Goal: Transaction & Acquisition: Purchase product/service

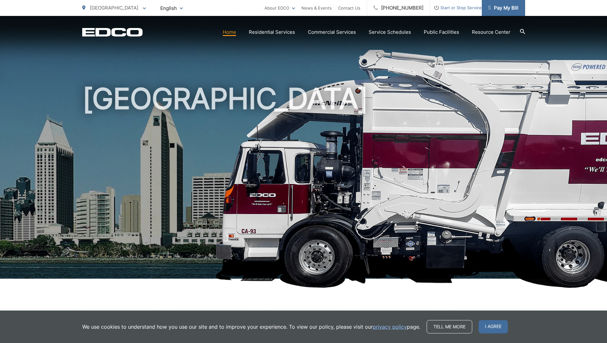
click at [516, 9] on span "Pay My Bill" at bounding box center [503, 8] width 30 height 8
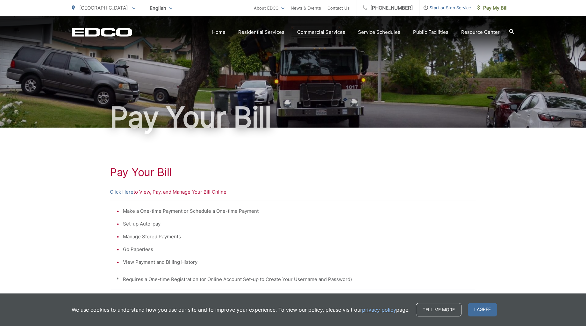
scroll to position [127, 0]
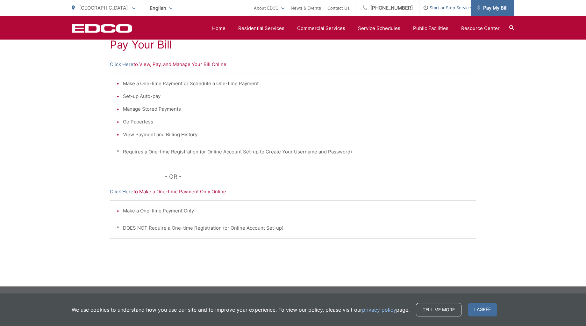
click at [497, 10] on span "Pay My Bill" at bounding box center [492, 8] width 30 height 8
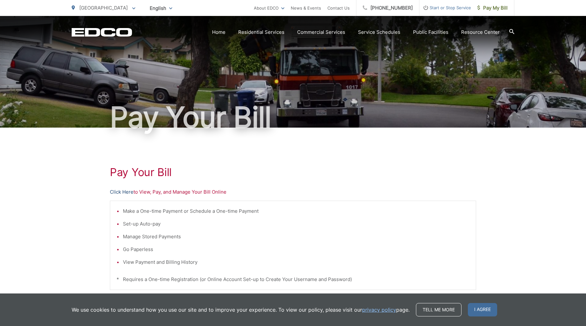
click at [118, 193] on link "Click Here" at bounding box center [122, 192] width 24 height 8
